Goal: Information Seeking & Learning: Learn about a topic

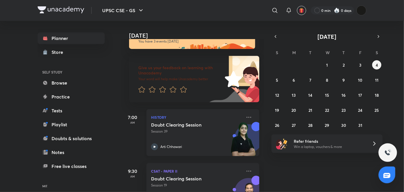
scroll to position [16, 0]
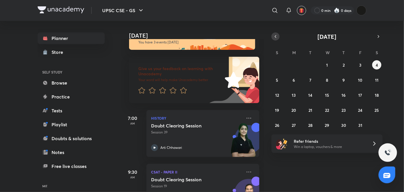
click at [273, 38] on button "button" at bounding box center [276, 36] width 8 height 8
click at [331, 79] on button "10" at bounding box center [327, 79] width 9 height 9
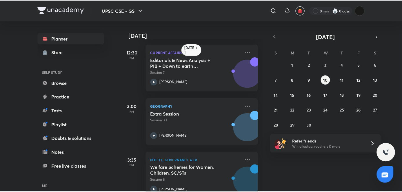
scroll to position [184, 0]
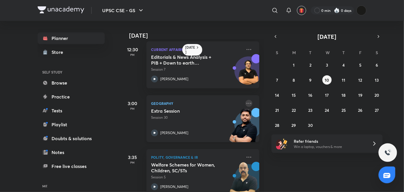
click at [246, 105] on icon at bounding box center [249, 103] width 7 height 7
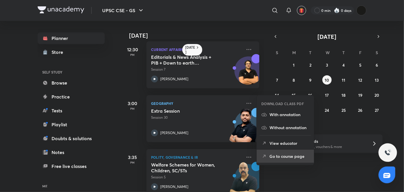
click at [285, 159] on p "Go to course page" at bounding box center [290, 156] width 40 height 6
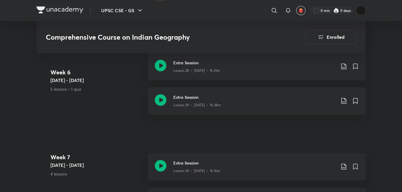
scroll to position [1515, 0]
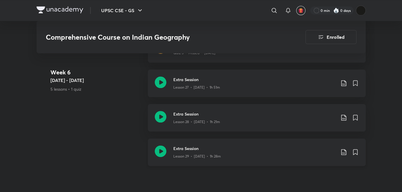
click at [166, 138] on div "Extra Session Lesson 29 • Sep 12 • 1h 28m" at bounding box center [257, 152] width 218 height 28
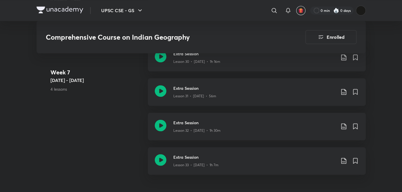
scroll to position [1683, 0]
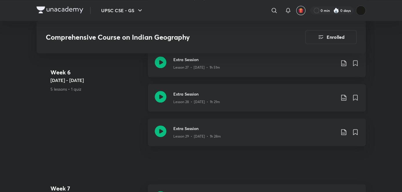
scroll to position [1521, 0]
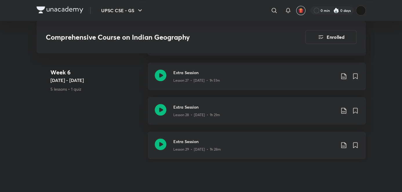
click at [160, 138] on icon at bounding box center [161, 144] width 12 height 12
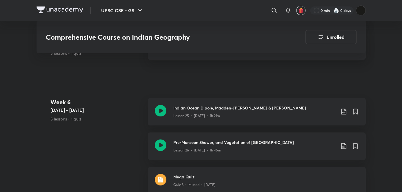
scroll to position [1370, 0]
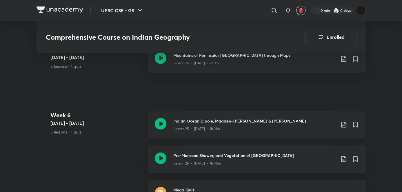
click at [161, 118] on icon at bounding box center [161, 124] width 12 height 12
